Goal: Find specific page/section: Find specific page/section

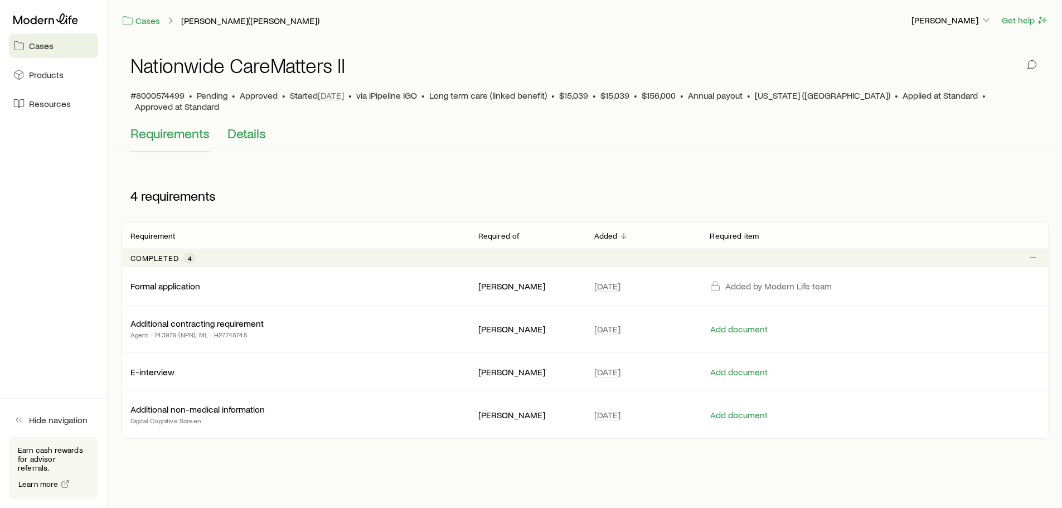
click at [255, 125] on span "Details" at bounding box center [247, 133] width 38 height 16
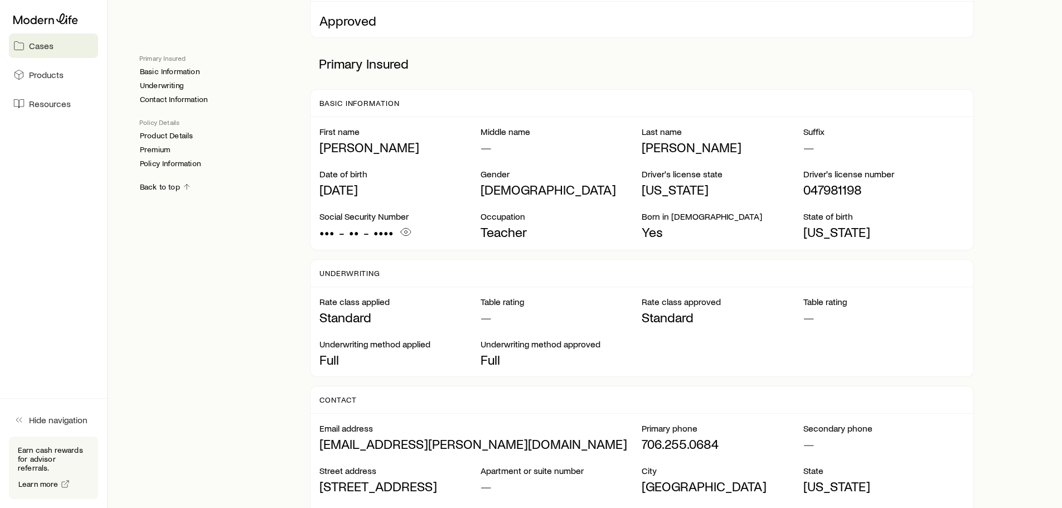
scroll to position [3, 0]
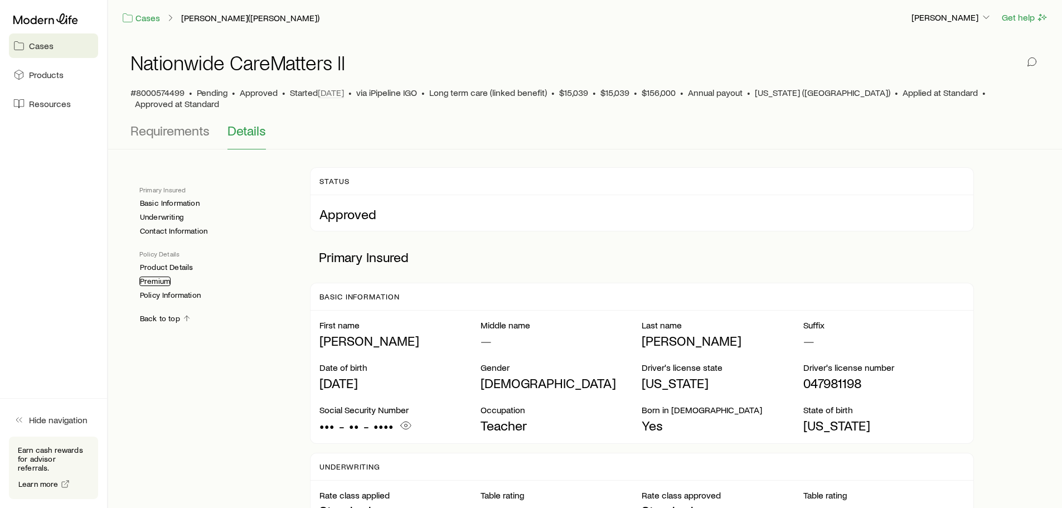
click at [163, 277] on link "Premium" at bounding box center [154, 281] width 31 height 9
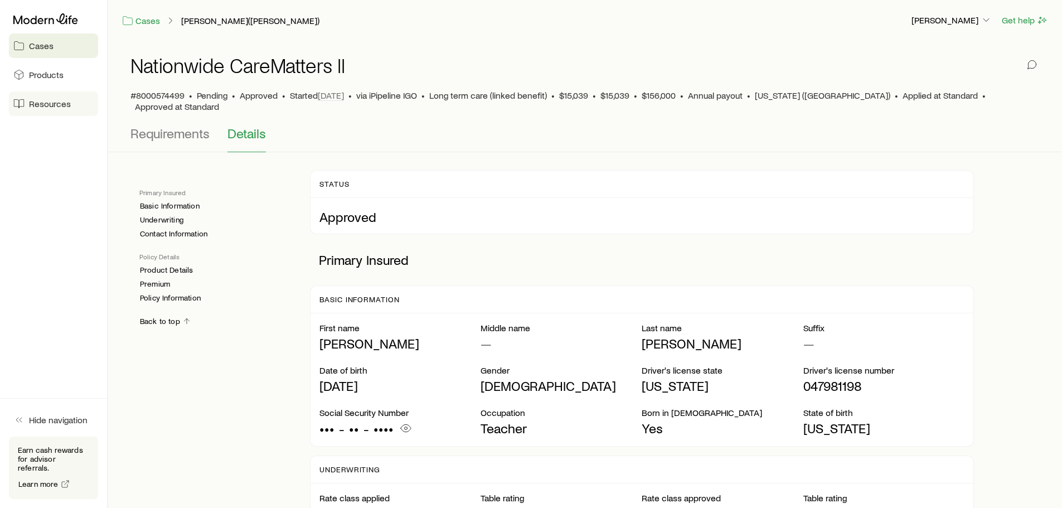
click at [57, 105] on span "Resources" at bounding box center [50, 103] width 42 height 11
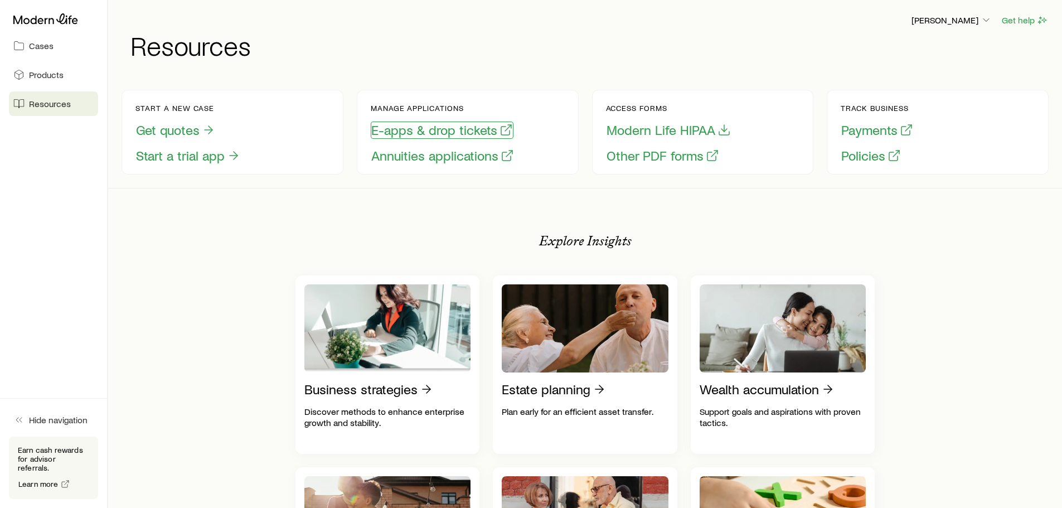
click at [433, 132] on button "E-apps & drop tickets" at bounding box center [442, 130] width 143 height 17
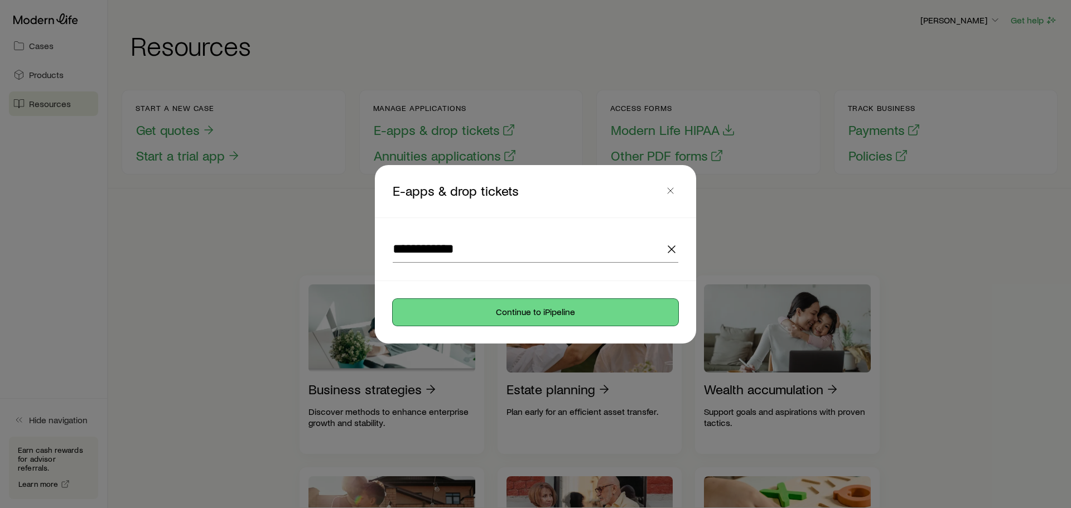
click at [544, 314] on button "Continue to iPipeline" at bounding box center [536, 312] width 286 height 27
